Goal: Information Seeking & Learning: Learn about a topic

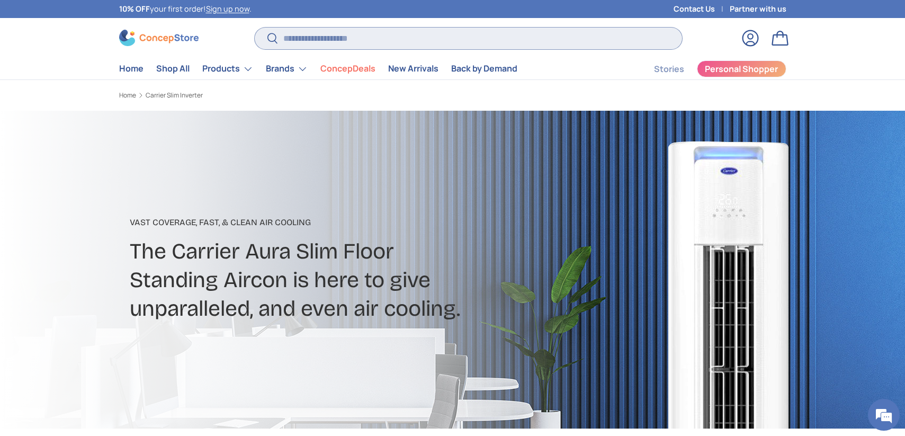
click at [320, 40] on input "Search" at bounding box center [468, 39] width 427 height 22
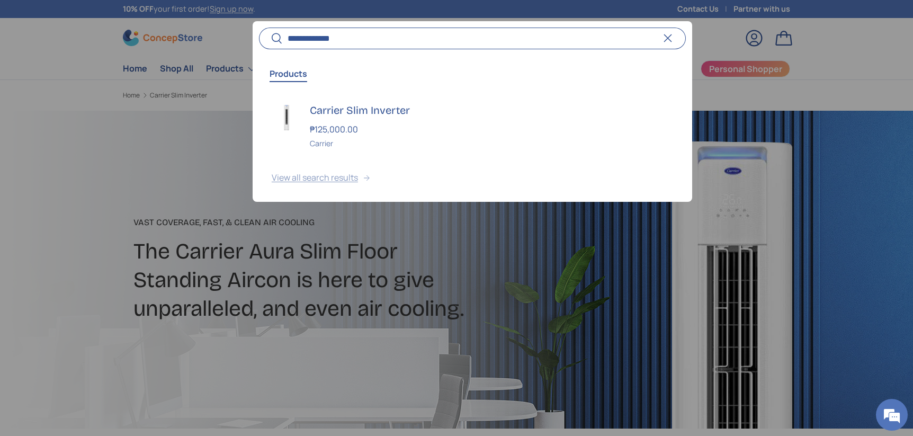
type input "**********"
click at [336, 173] on button "View all search results" at bounding box center [473, 179] width 440 height 44
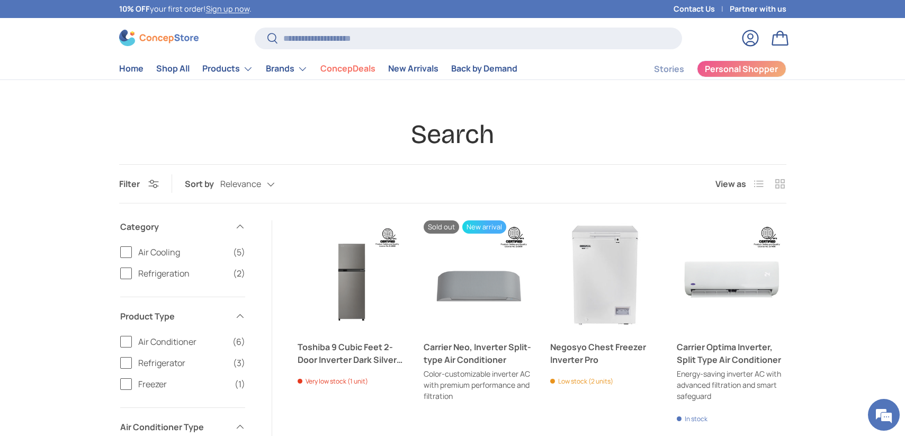
click at [129, 251] on label "Air Cooling (5)" at bounding box center [182, 252] width 125 height 13
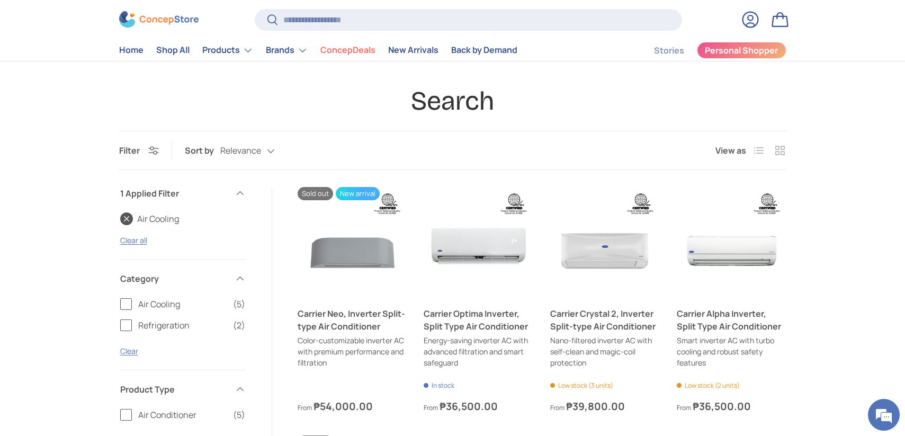
scroll to position [166, 0]
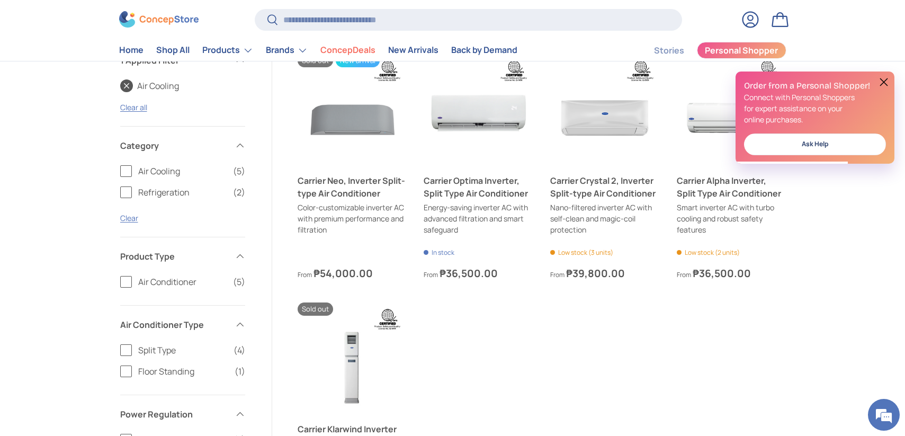
click at [124, 282] on label "Air Conditioner (5)" at bounding box center [182, 281] width 125 height 13
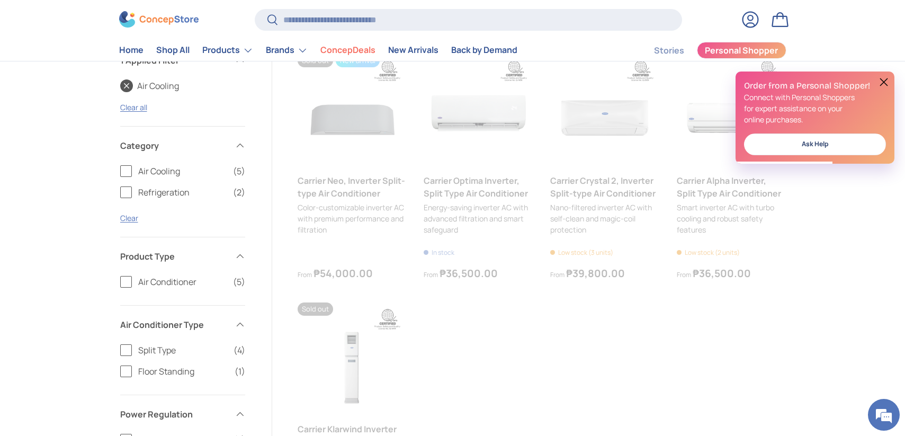
scroll to position [0, 0]
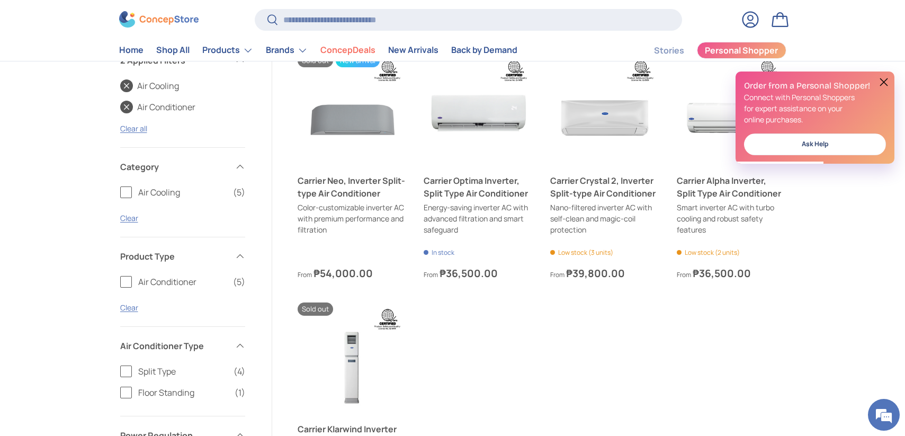
click at [124, 370] on label "Split Type (4)" at bounding box center [182, 371] width 125 height 13
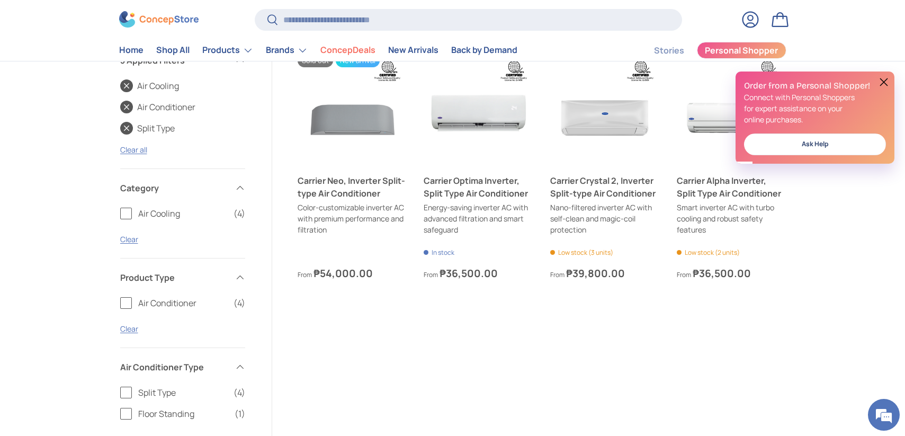
click at [130, 392] on label "Split Type (4)" at bounding box center [182, 392] width 125 height 13
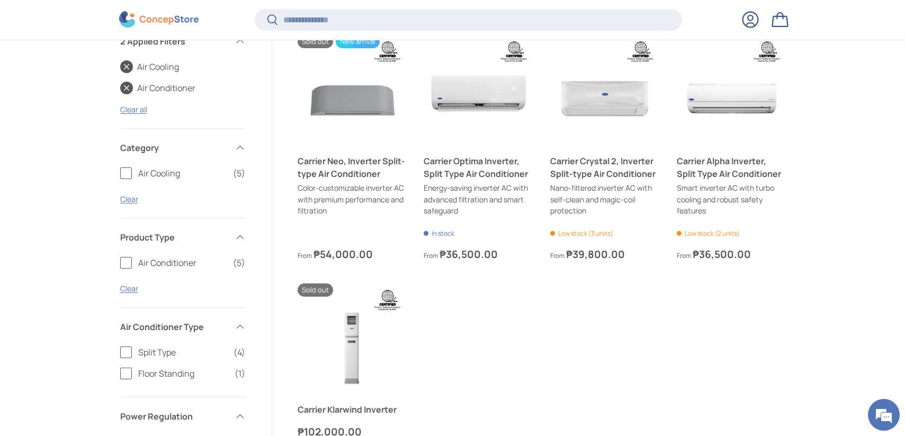
scroll to position [270, 0]
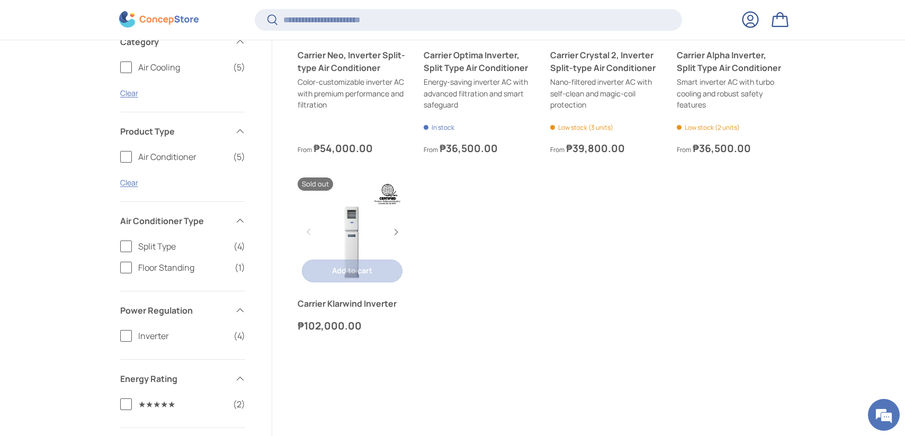
click at [313, 304] on link "Carrier Klarwind Inverter" at bounding box center [353, 303] width 110 height 13
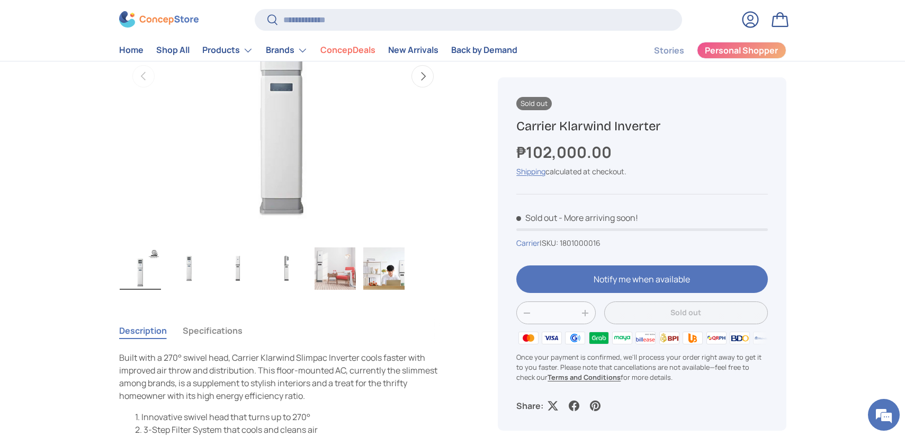
scroll to position [198, 0]
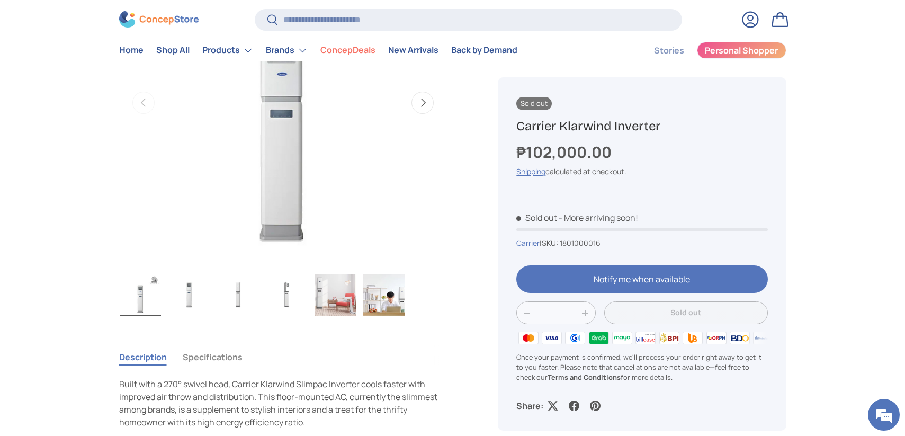
click at [518, 126] on h1 "Carrier Klarwind Inverter" at bounding box center [641, 126] width 251 height 16
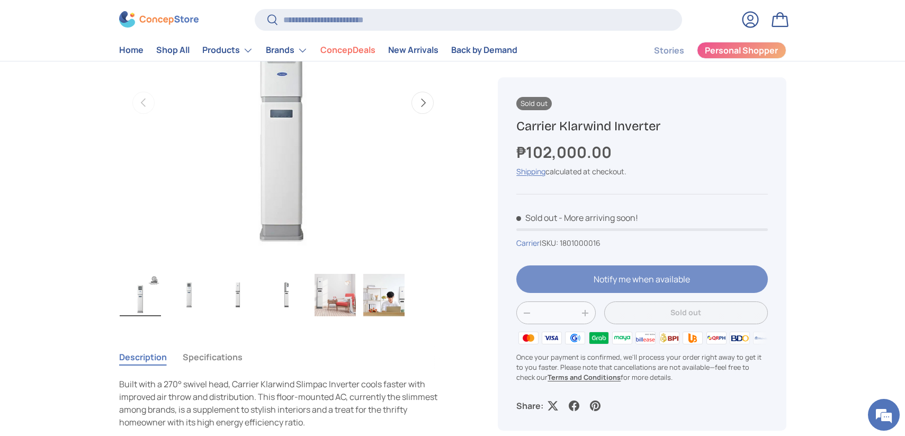
click at [584, 282] on div at bounding box center [641, 284] width 251 height 36
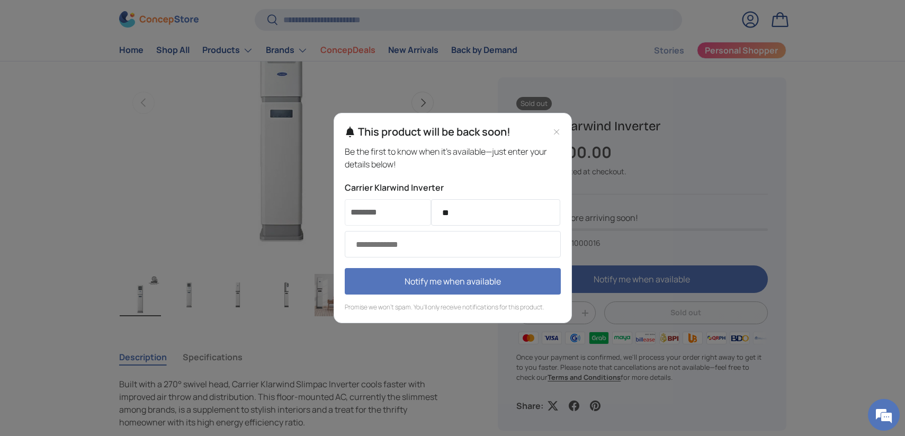
type input "*"
click at [430, 247] on input "Email address" at bounding box center [453, 244] width 216 height 26
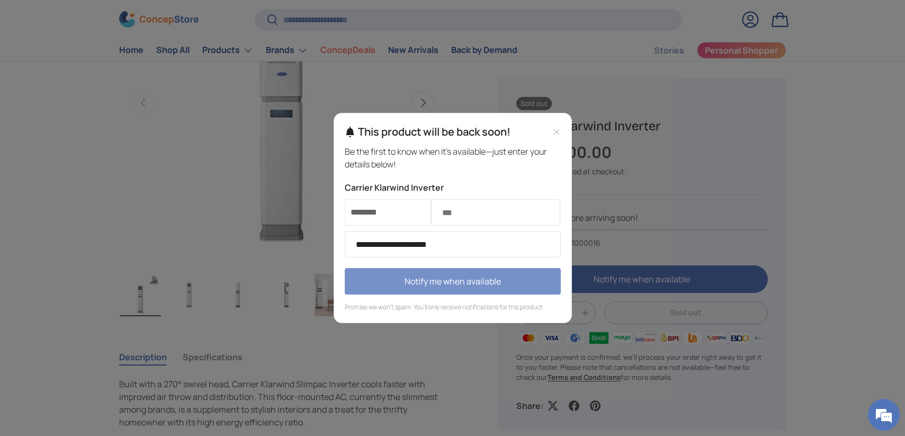
type input "**********"
click at [445, 287] on button "Notify me when available" at bounding box center [453, 281] width 216 height 26
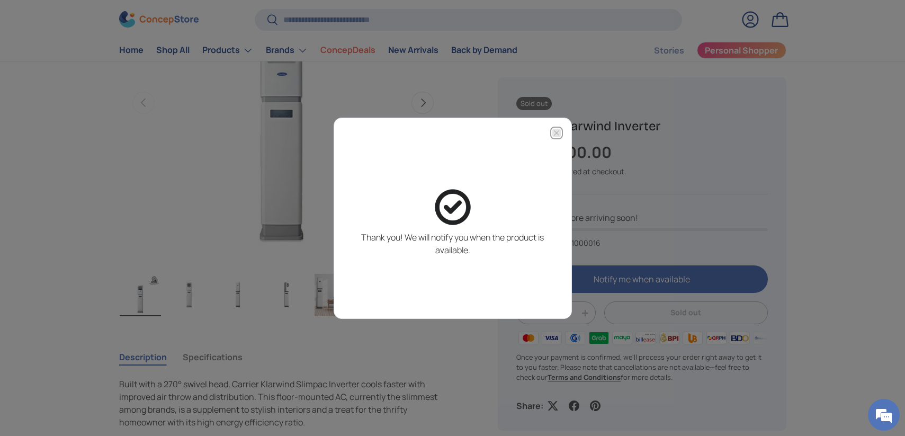
click at [557, 132] on icon "Close modal" at bounding box center [556, 133] width 8 height 8
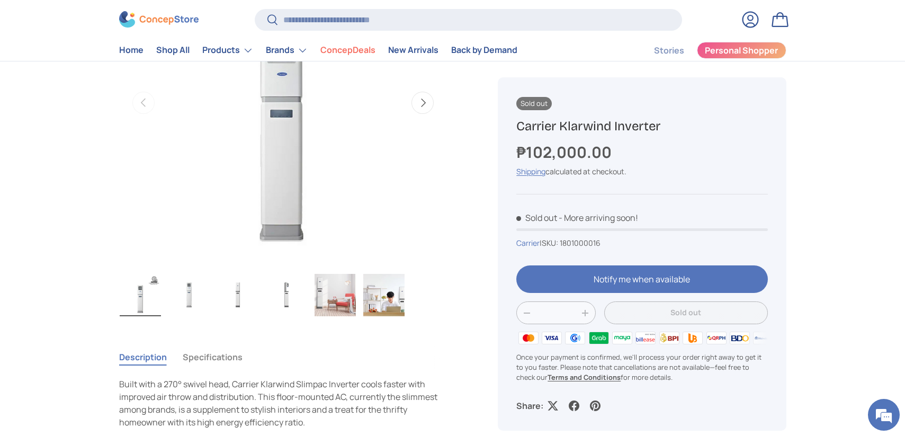
drag, startPoint x: 517, startPoint y: 128, endPoint x: 669, endPoint y: 123, distance: 152.1
click at [669, 123] on h1 "Carrier Klarwind Inverter" at bounding box center [641, 126] width 251 height 16
copy h1 "Carrier Klarwind Inverter"
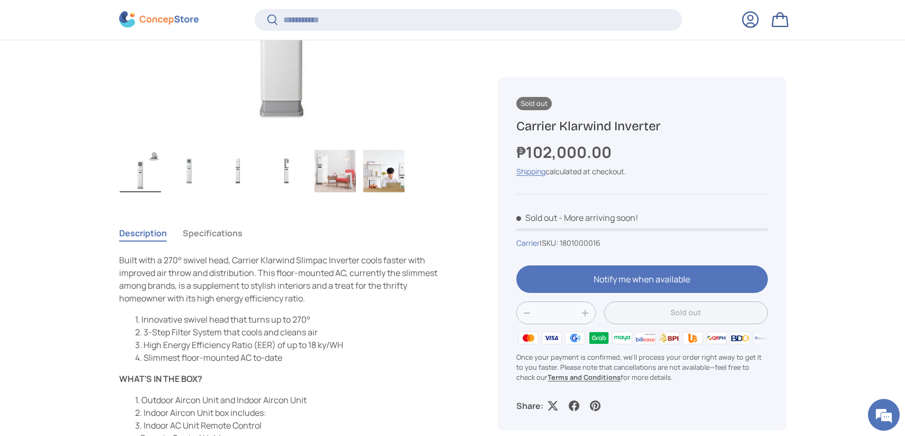
scroll to position [396, 0]
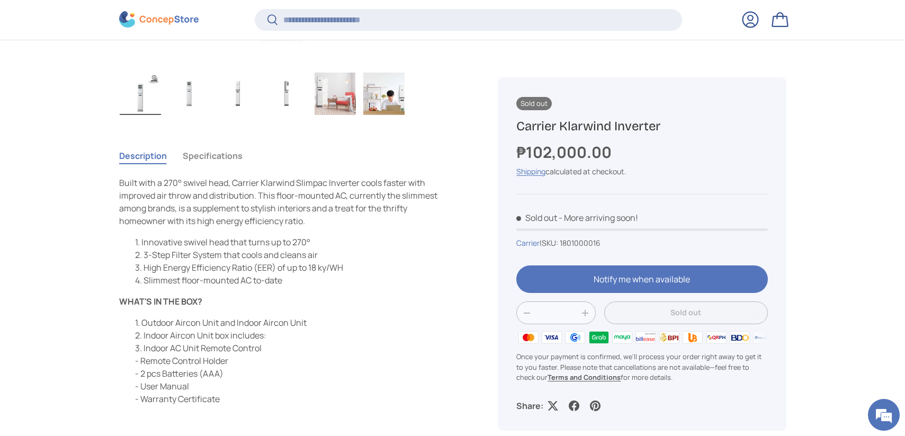
click at [197, 154] on button "Specifications" at bounding box center [213, 156] width 60 height 24
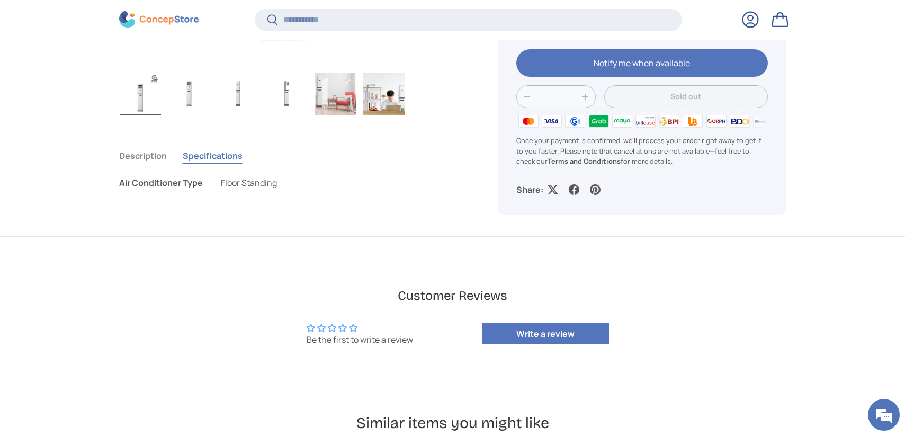
click at [241, 184] on span "Floor Standing" at bounding box center [249, 183] width 56 height 12
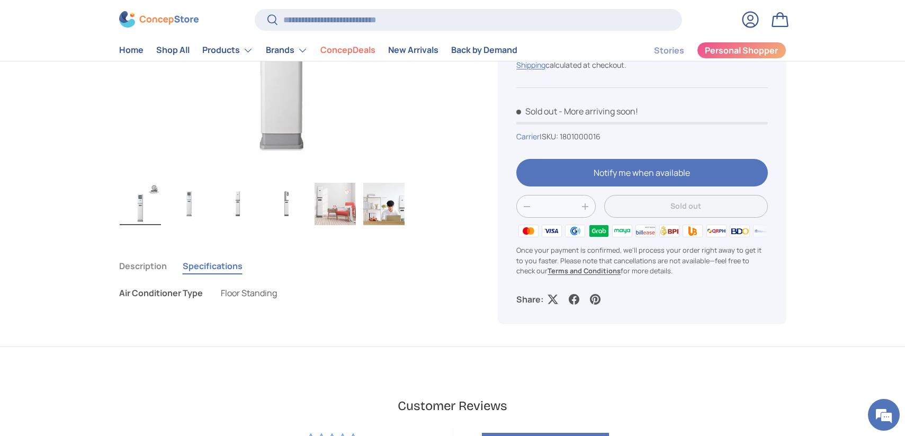
scroll to position [65, 0]
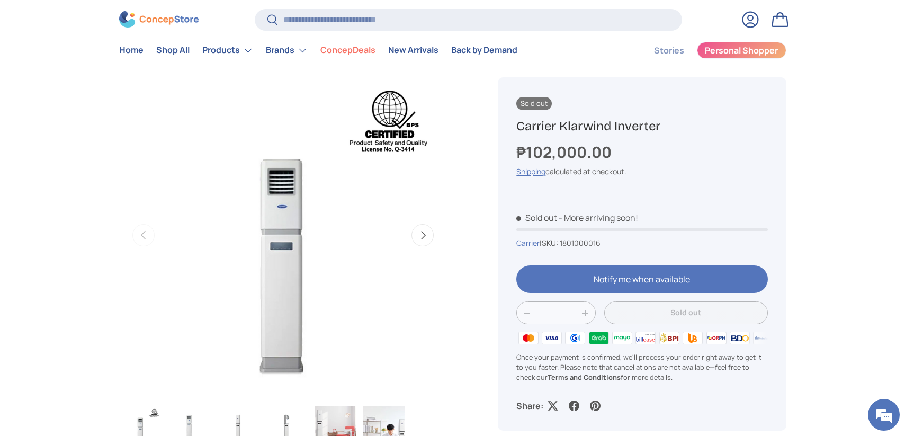
click at [422, 235] on button "Next" at bounding box center [423, 235] width 22 height 22
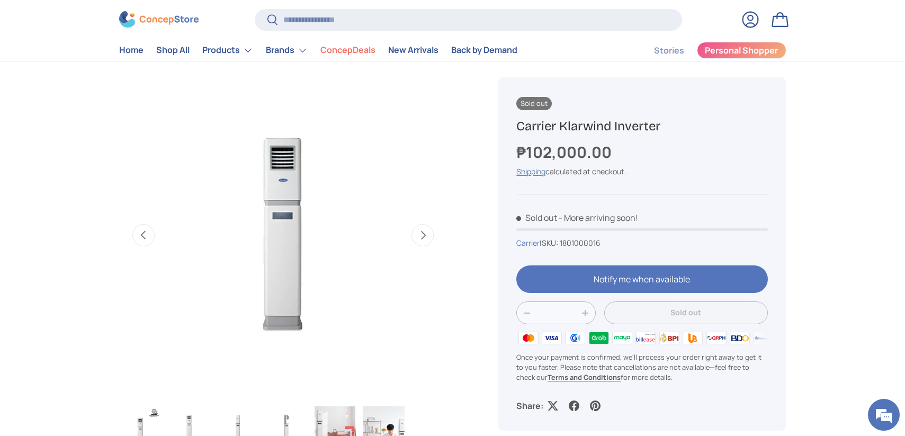
click at [422, 235] on button "Next" at bounding box center [423, 235] width 22 height 22
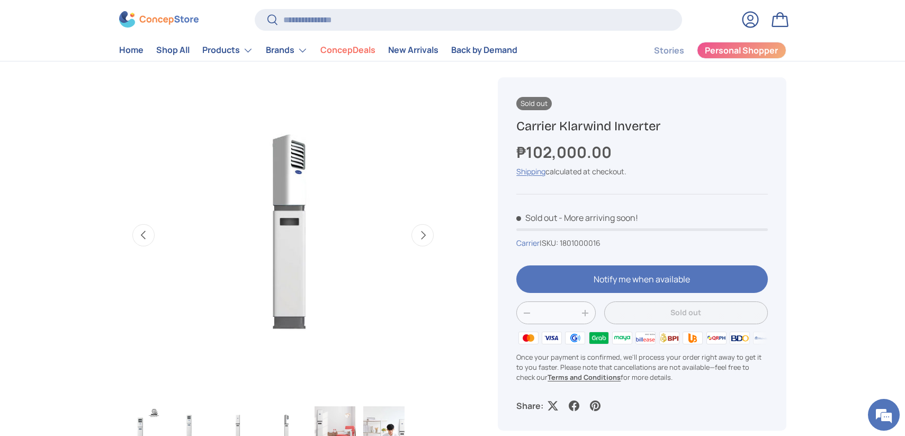
scroll to position [0, 1001]
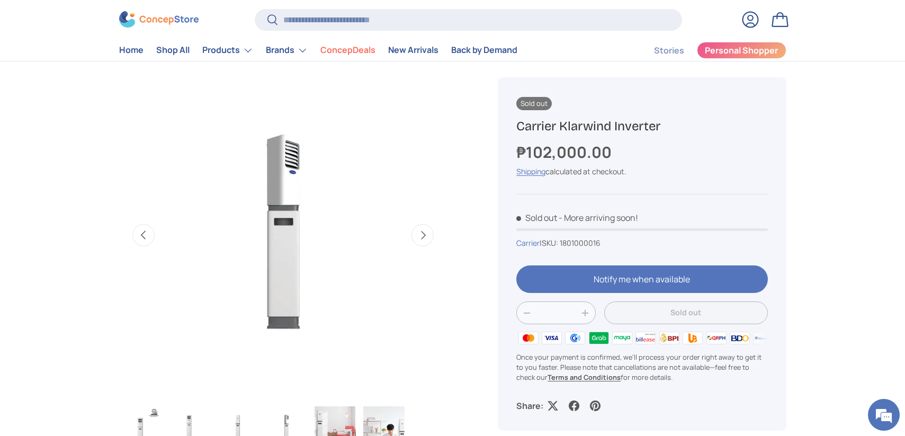
click at [422, 235] on button "Next" at bounding box center [423, 235] width 22 height 22
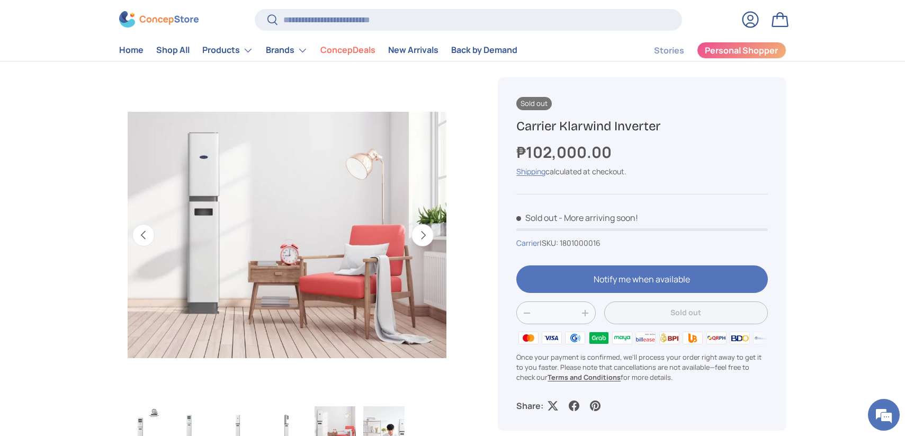
scroll to position [0, 1334]
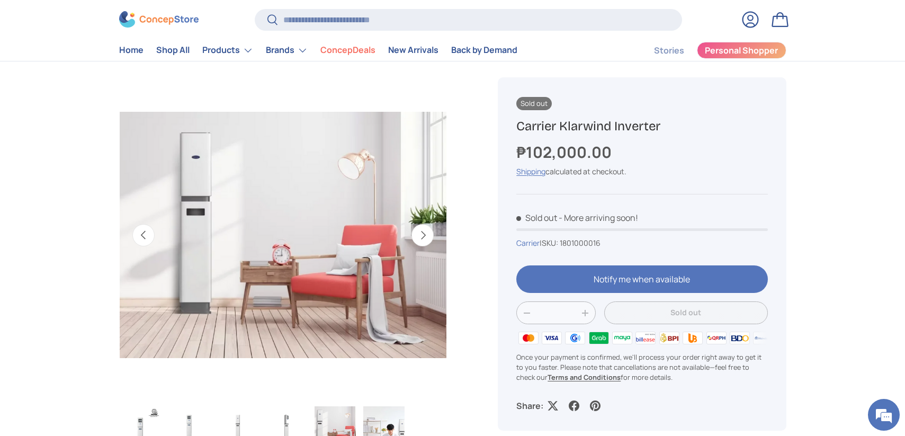
click at [422, 235] on button "Next" at bounding box center [423, 235] width 22 height 22
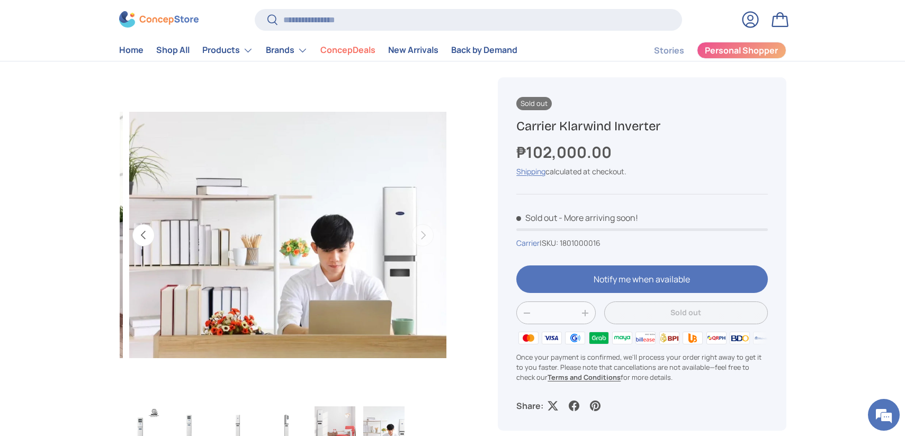
scroll to position [0, 1668]
